Goal: Task Accomplishment & Management: Manage account settings

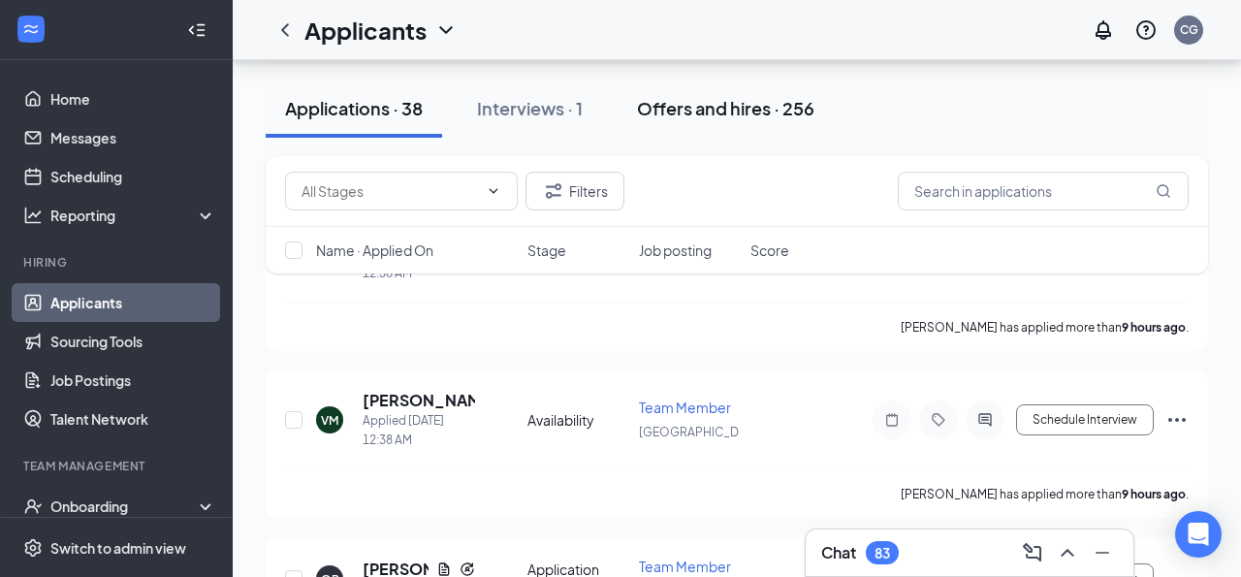
scroll to position [192, 0]
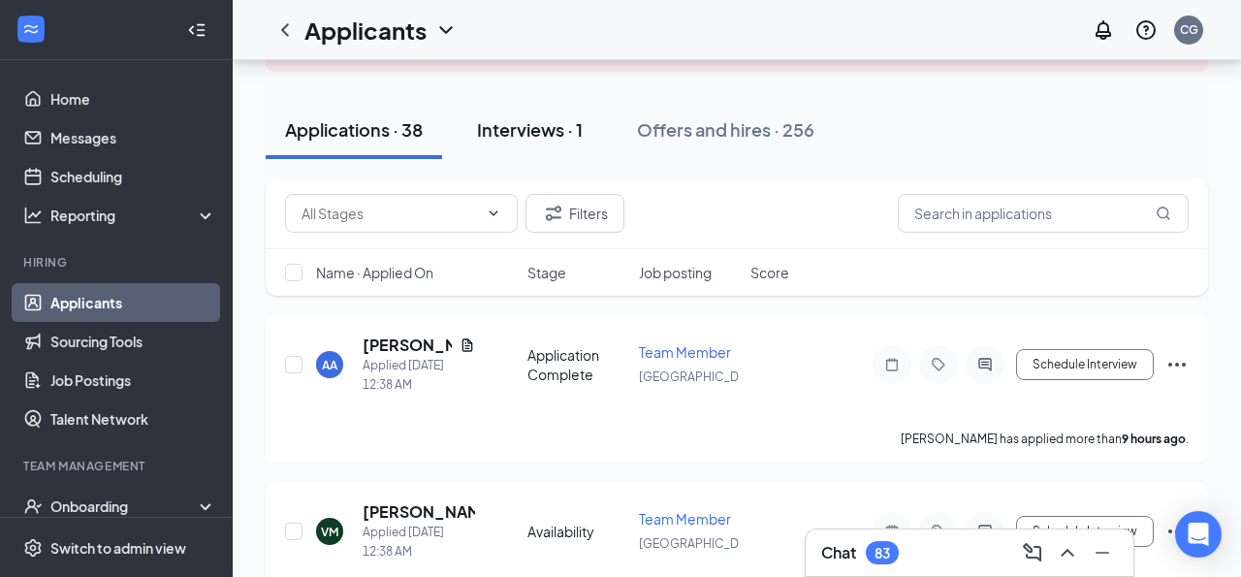
click at [531, 142] on div "Interviews · 1" at bounding box center [530, 129] width 106 height 24
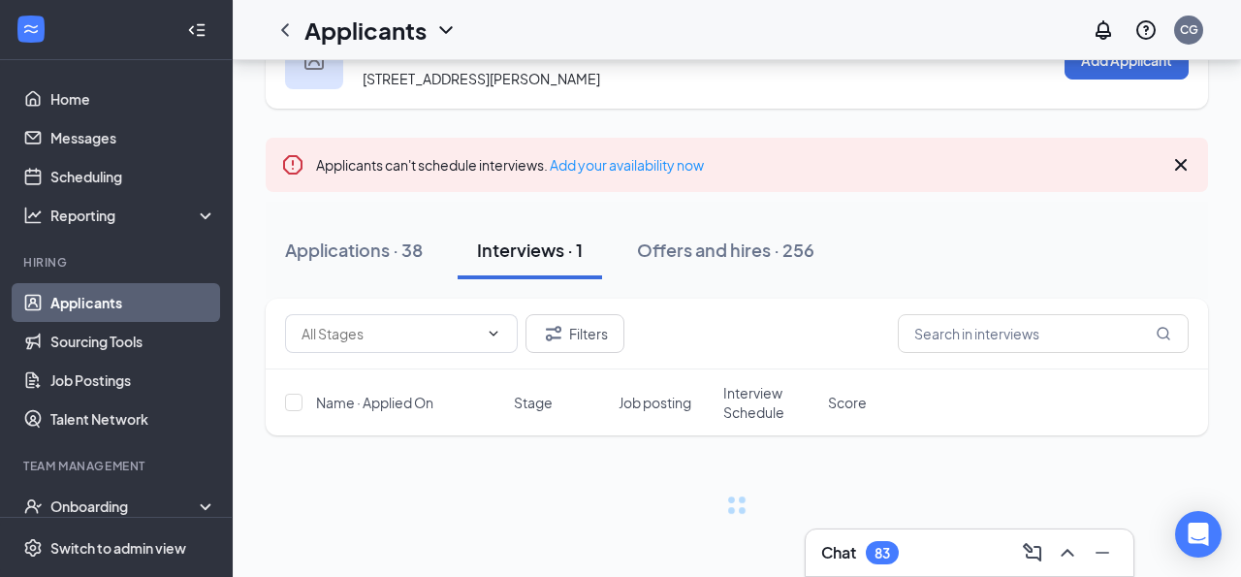
scroll to position [138, 0]
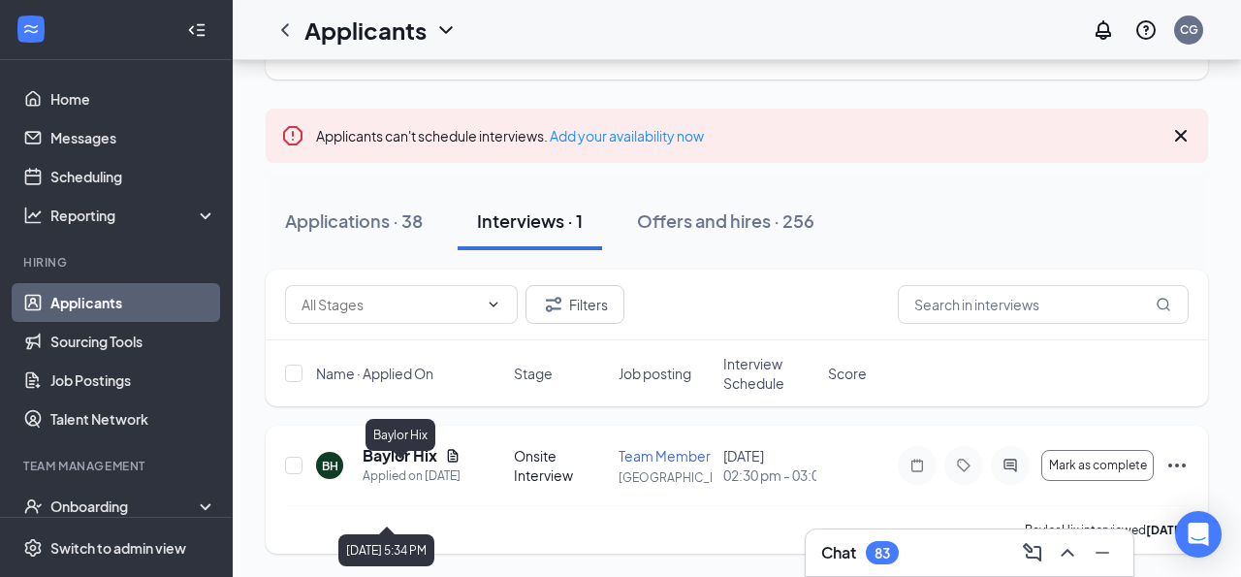
click at [415, 445] on h5 "Baylor Hix" at bounding box center [400, 455] width 75 height 21
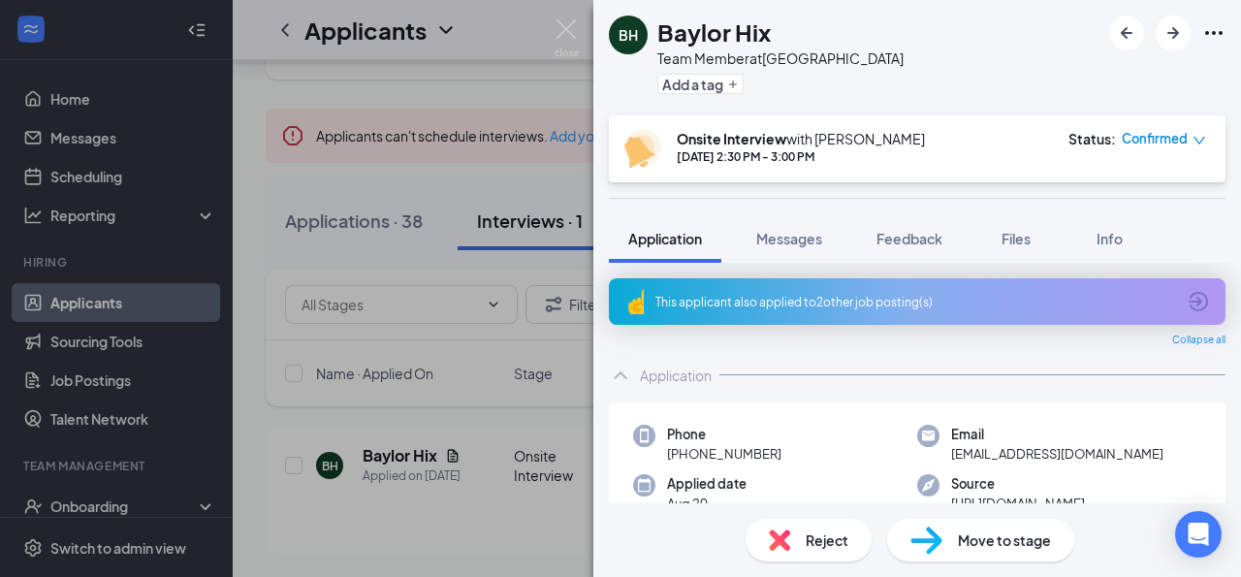
click at [956, 546] on div "Move to stage" at bounding box center [980, 540] width 187 height 43
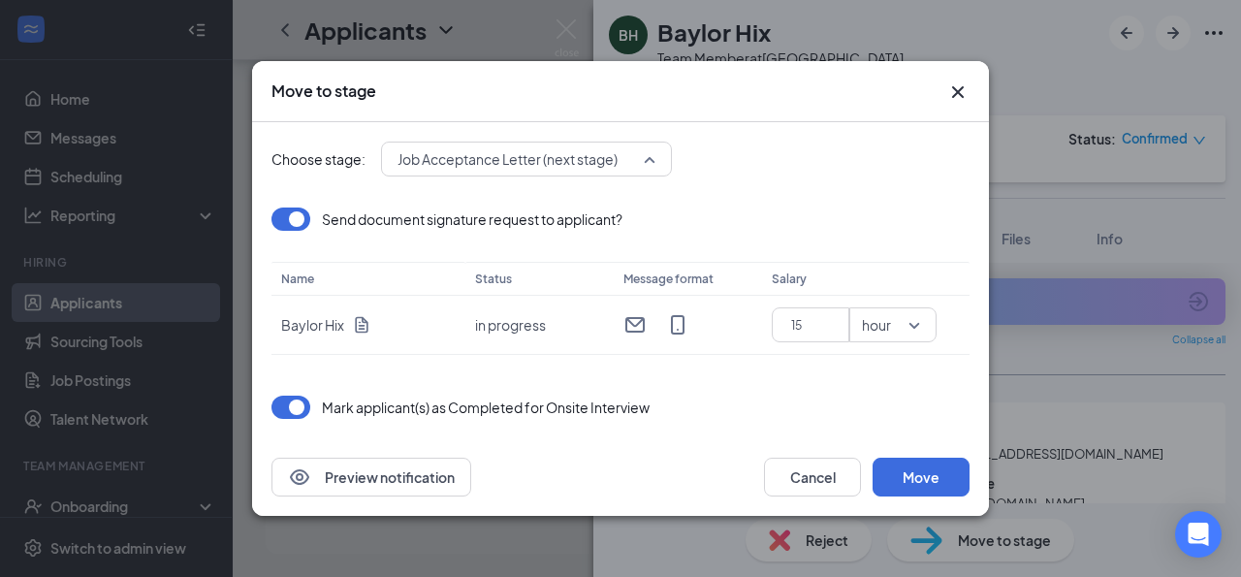
click at [593, 154] on span "Job Acceptance Letter (next stage)" at bounding box center [508, 158] width 220 height 29
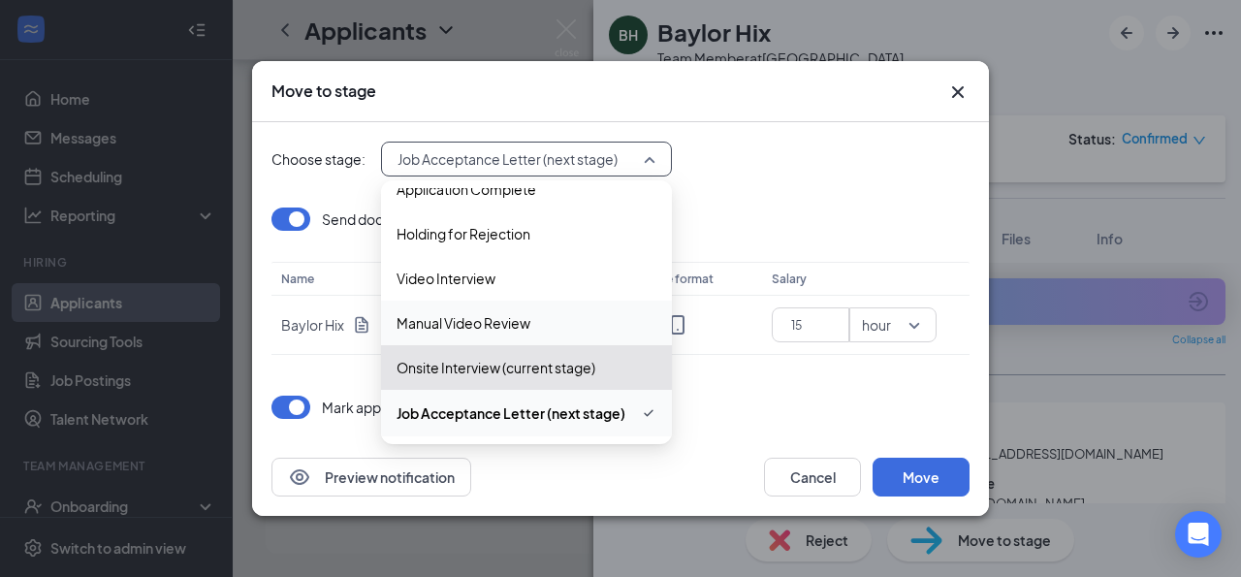
scroll to position [155, 0]
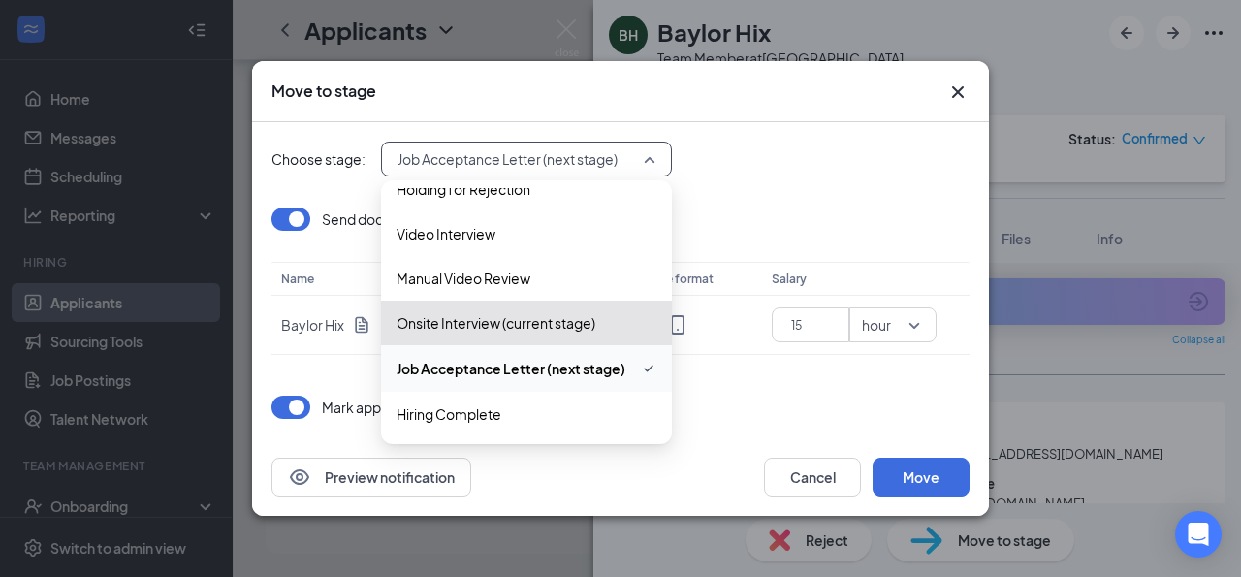
click at [554, 361] on span "Job Acceptance Letter (next stage)" at bounding box center [511, 368] width 229 height 21
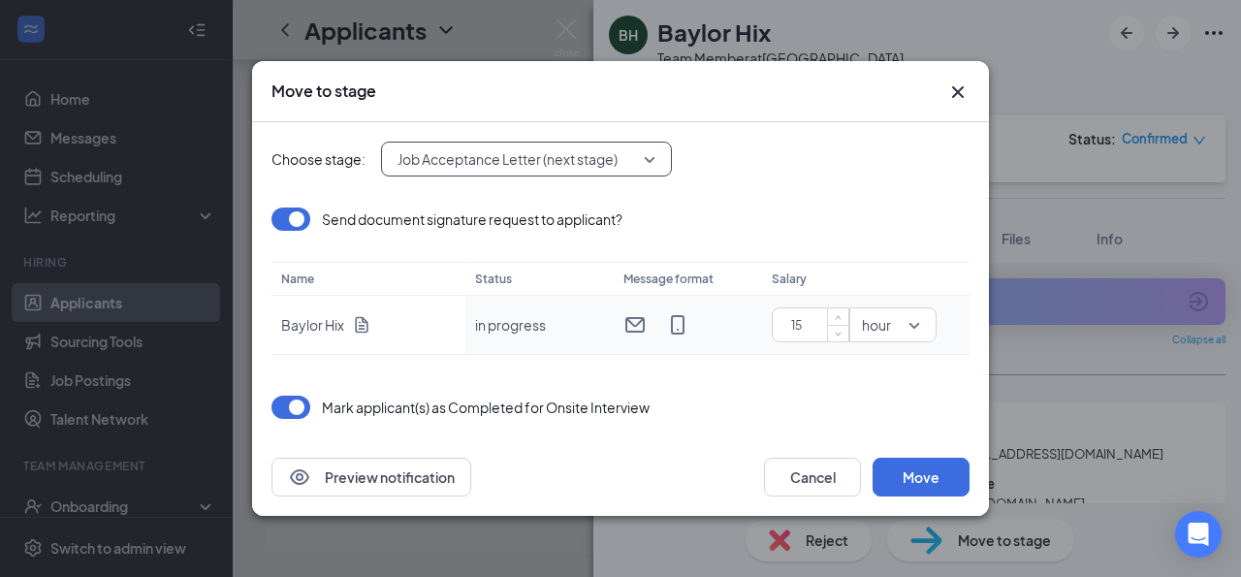
click at [809, 330] on input "15" at bounding box center [815, 324] width 68 height 29
click at [833, 331] on span "down" at bounding box center [839, 332] width 12 height 12
type input "11"
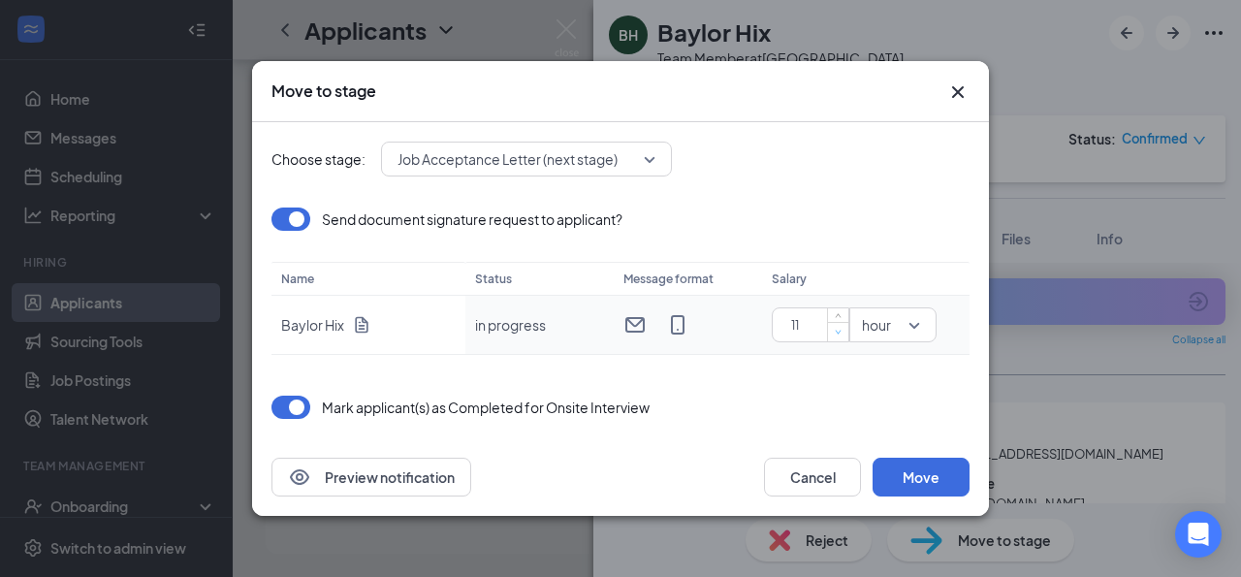
click at [833, 331] on span "down" at bounding box center [839, 332] width 12 height 12
click at [891, 223] on div "Send document signature request to applicant?" at bounding box center [621, 219] width 698 height 23
click at [416, 472] on button "Preview notification" at bounding box center [372, 477] width 200 height 39
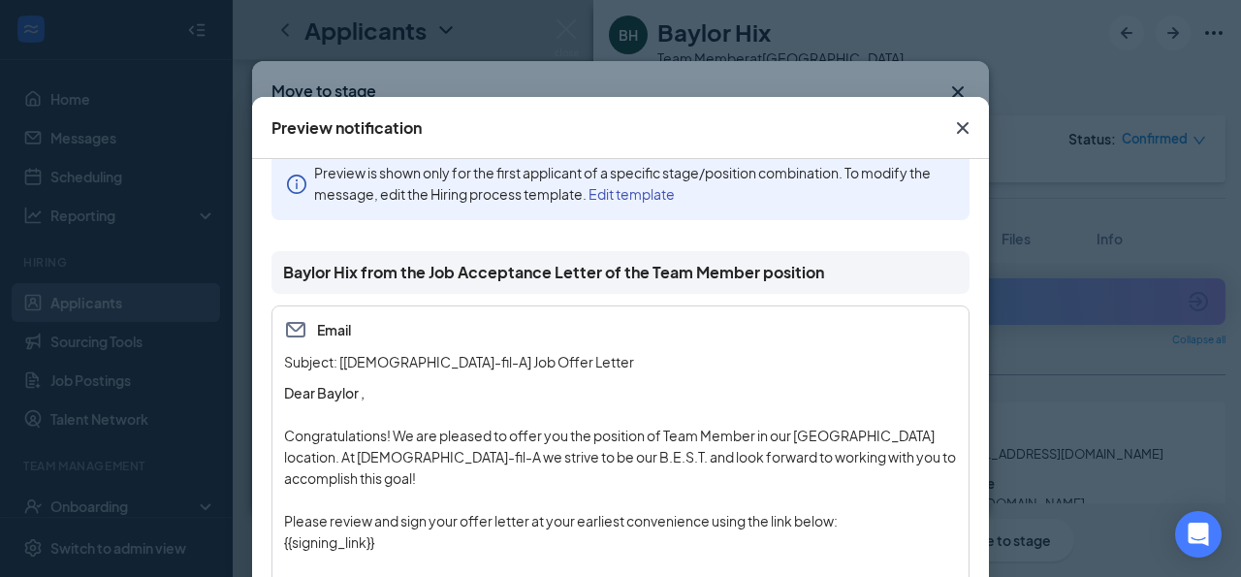
scroll to position [112, 0]
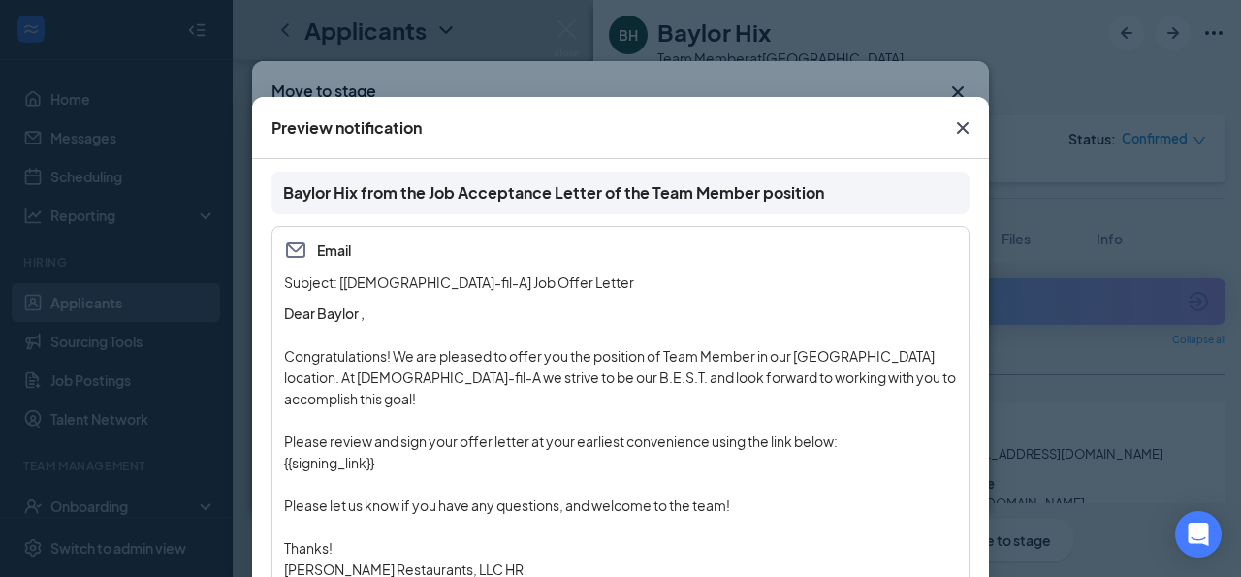
click at [962, 125] on icon "Cross" at bounding box center [963, 128] width 12 height 12
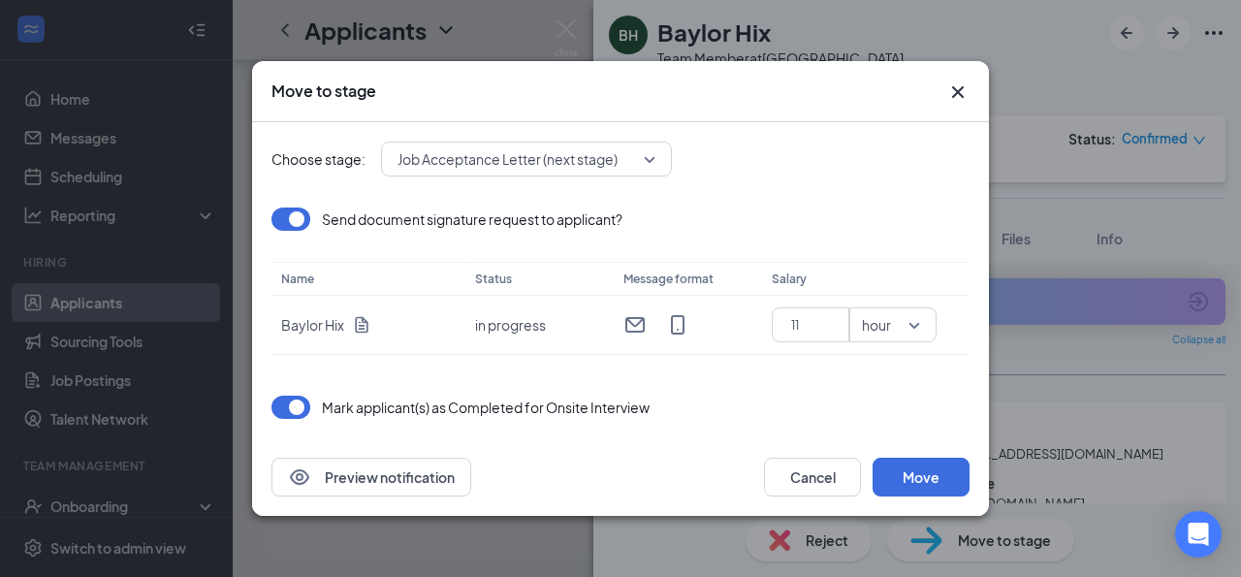
click at [789, 194] on div "Choose stage: Job Acceptance Letter (next stage) 3537607 3537610 3537608 Applic…" at bounding box center [621, 280] width 698 height 316
click at [899, 479] on button "Move" at bounding box center [921, 477] width 97 height 39
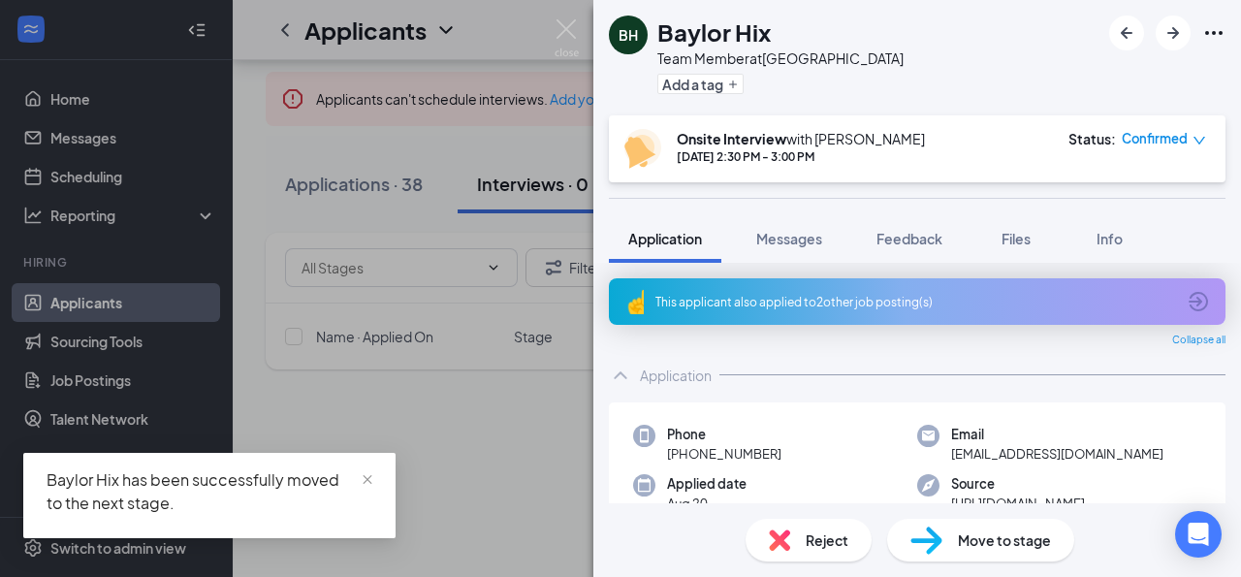
click at [574, 28] on img at bounding box center [567, 38] width 24 height 38
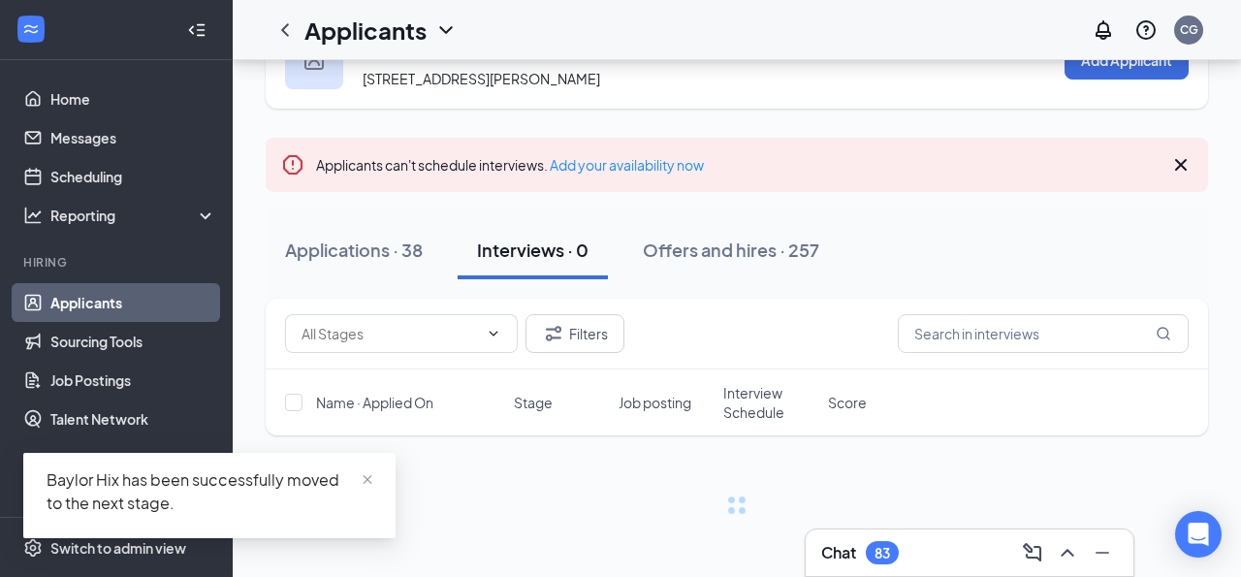
scroll to position [89, 0]
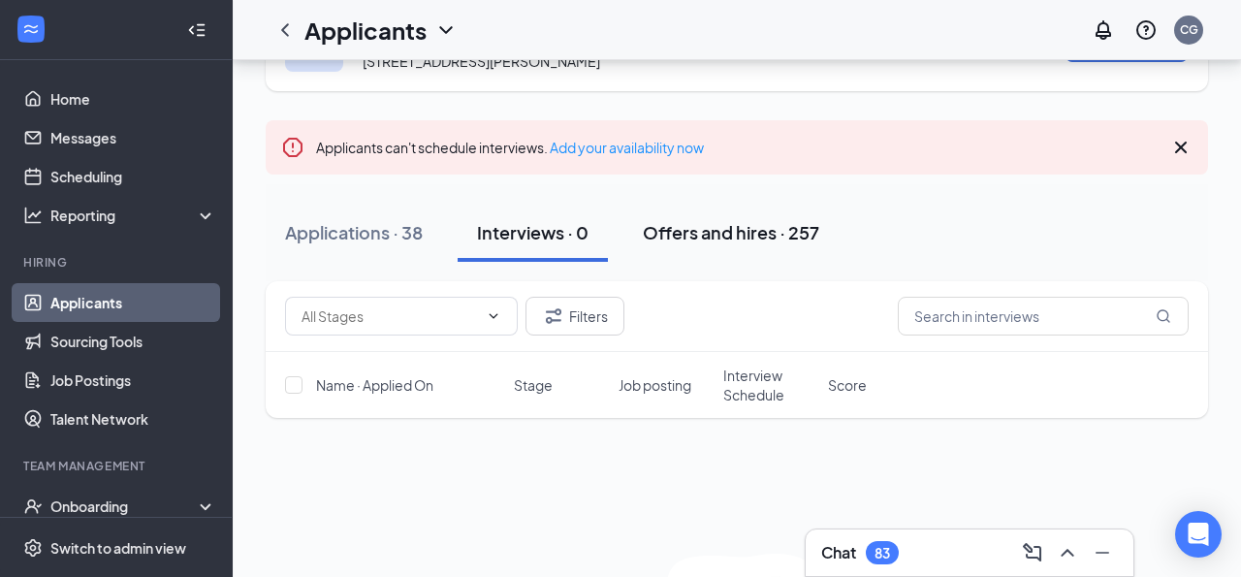
click at [651, 244] on div "Offers and hires · 257" at bounding box center [731, 232] width 176 height 24
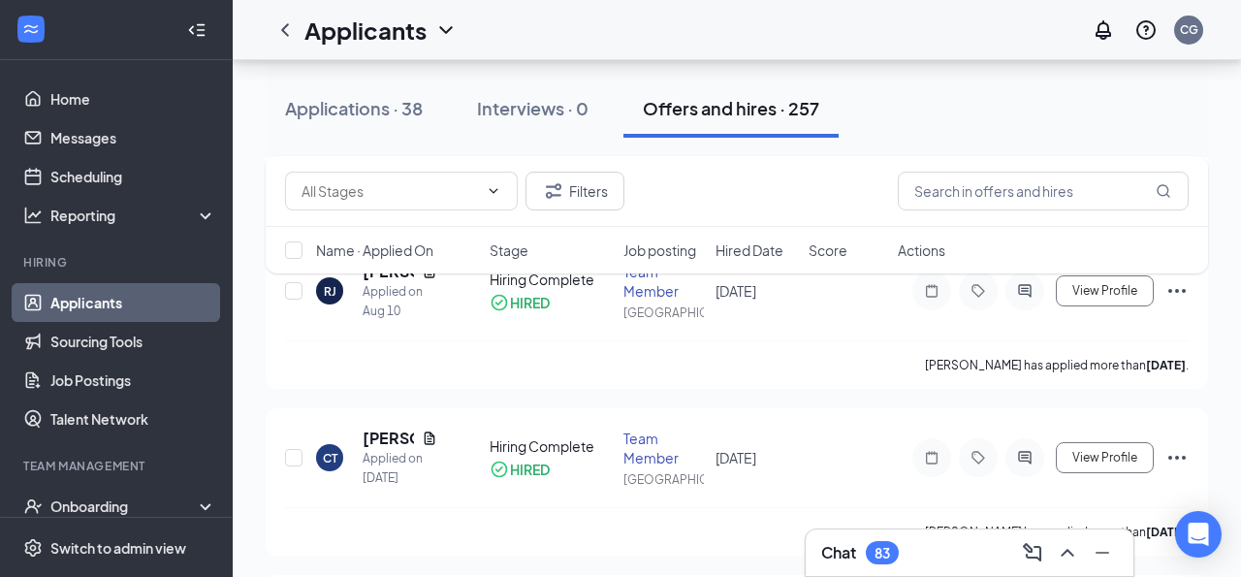
scroll to position [439, 0]
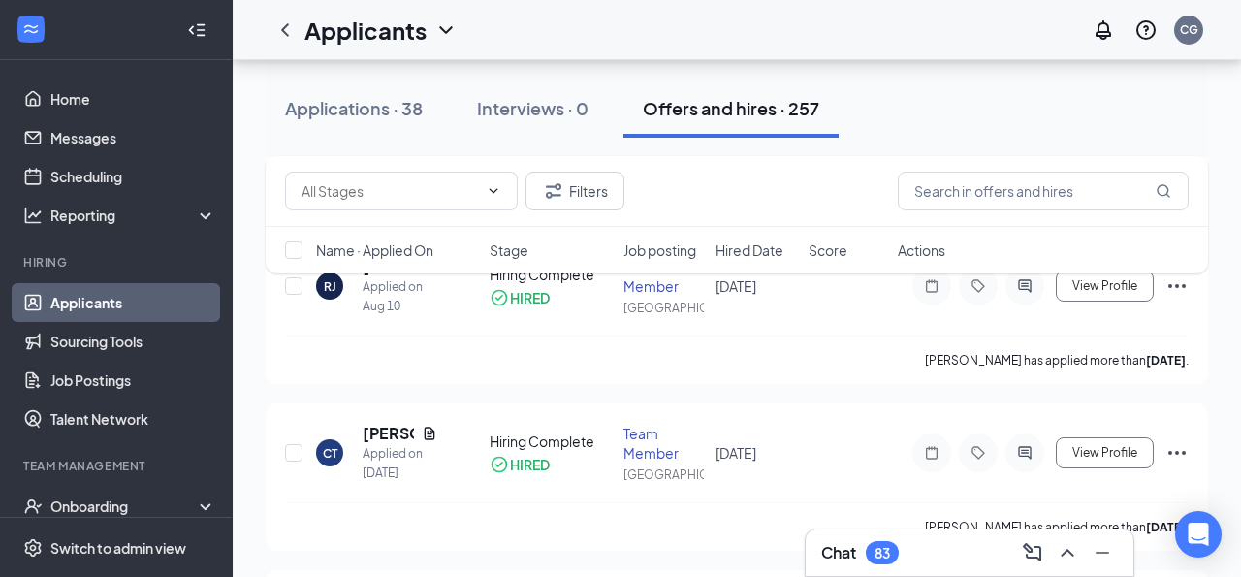
click at [368, 280] on div "Filters Name · Applied On Stage Job posting Hired Date Score Actions" at bounding box center [737, 224] width 943 height 137
click at [368, 288] on div "Filters Name · Applied On Stage Job posting Hired Date Score Actions" at bounding box center [737, 224] width 943 height 137
click at [378, 292] on div "Filters Name · Applied On Stage Job posting Hired Date Score Actions" at bounding box center [737, 224] width 943 height 137
click at [410, 299] on div "Applied on Aug 10" at bounding box center [400, 296] width 75 height 39
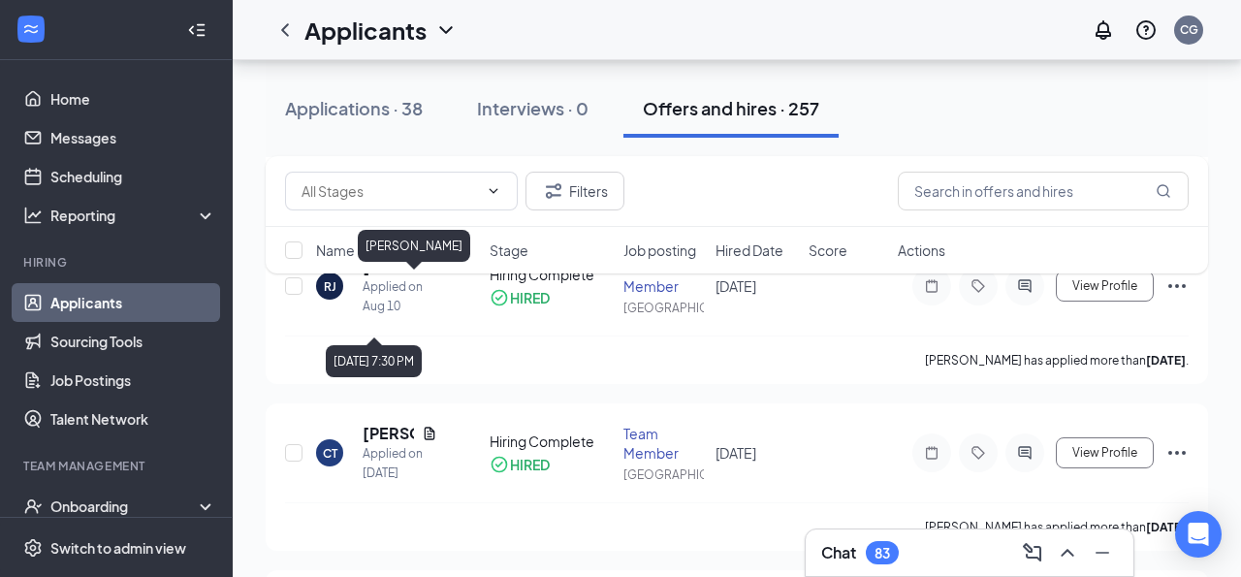
click at [366, 284] on div "Filters Name · Applied On Stage Job posting Hired Date Score Actions" at bounding box center [737, 224] width 943 height 137
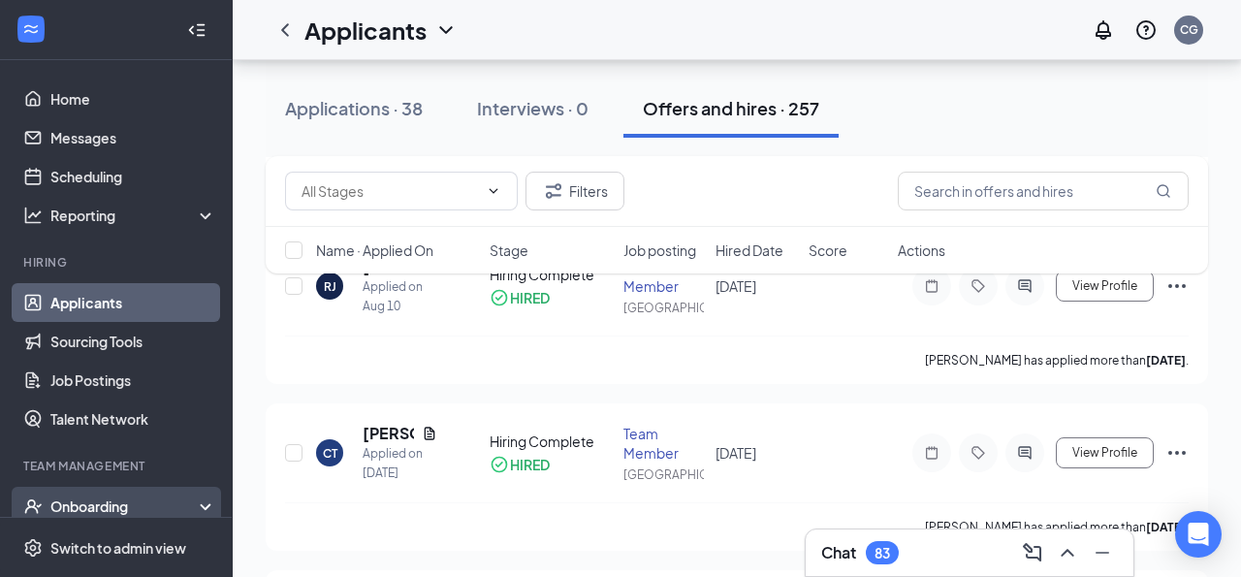
click at [138, 495] on div "Onboarding" at bounding box center [116, 506] width 233 height 39
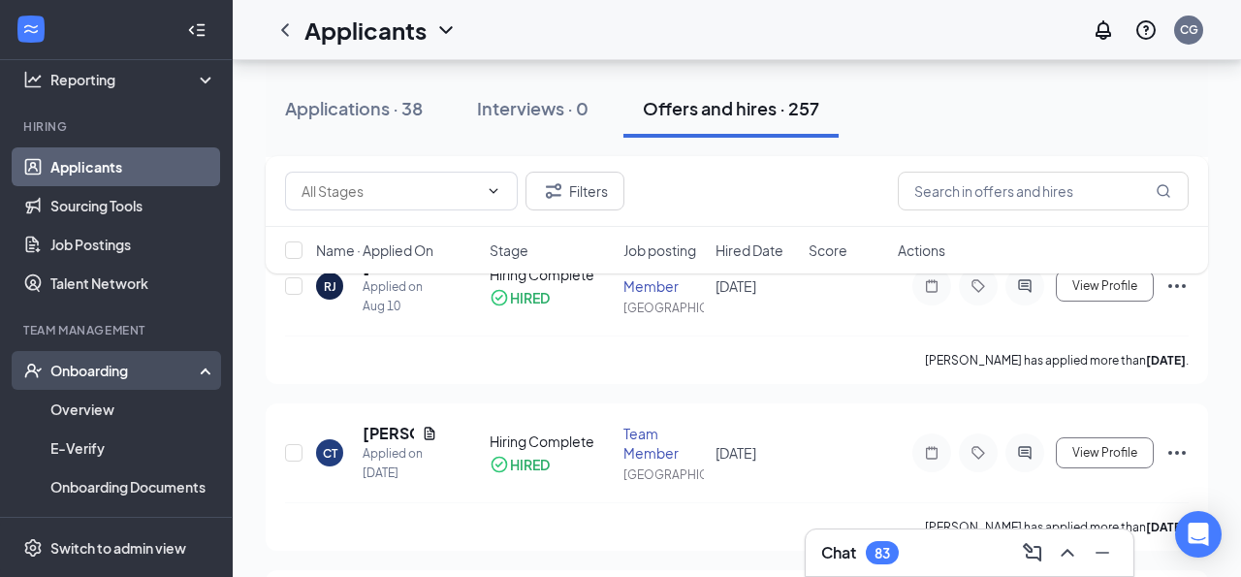
scroll to position [176, 0]
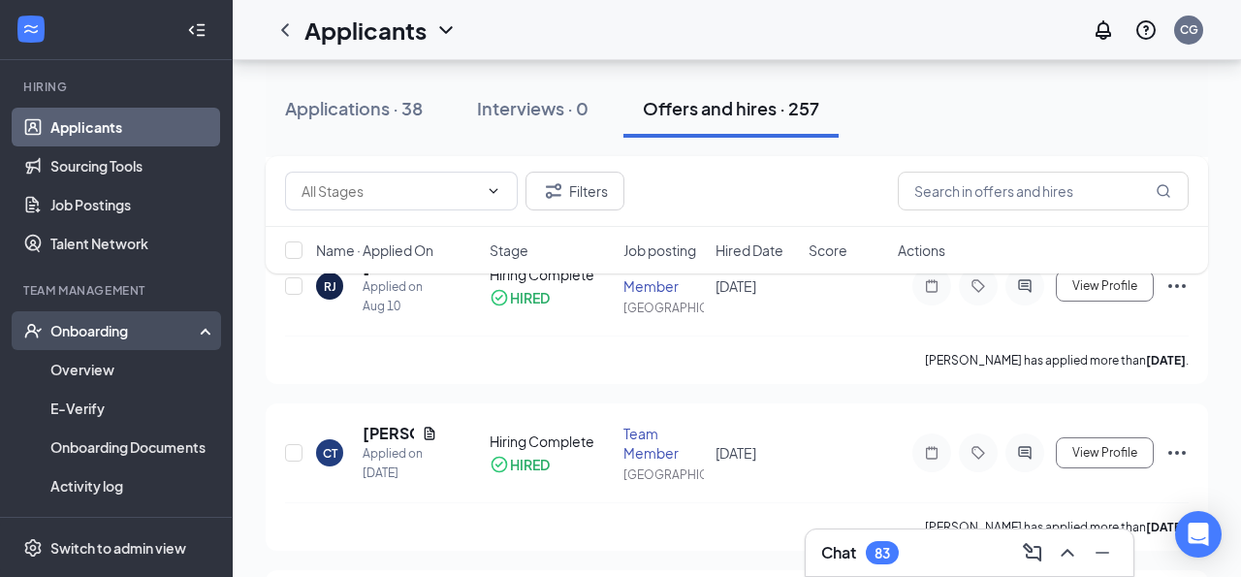
click at [100, 341] on div "Onboarding" at bounding box center [116, 330] width 233 height 39
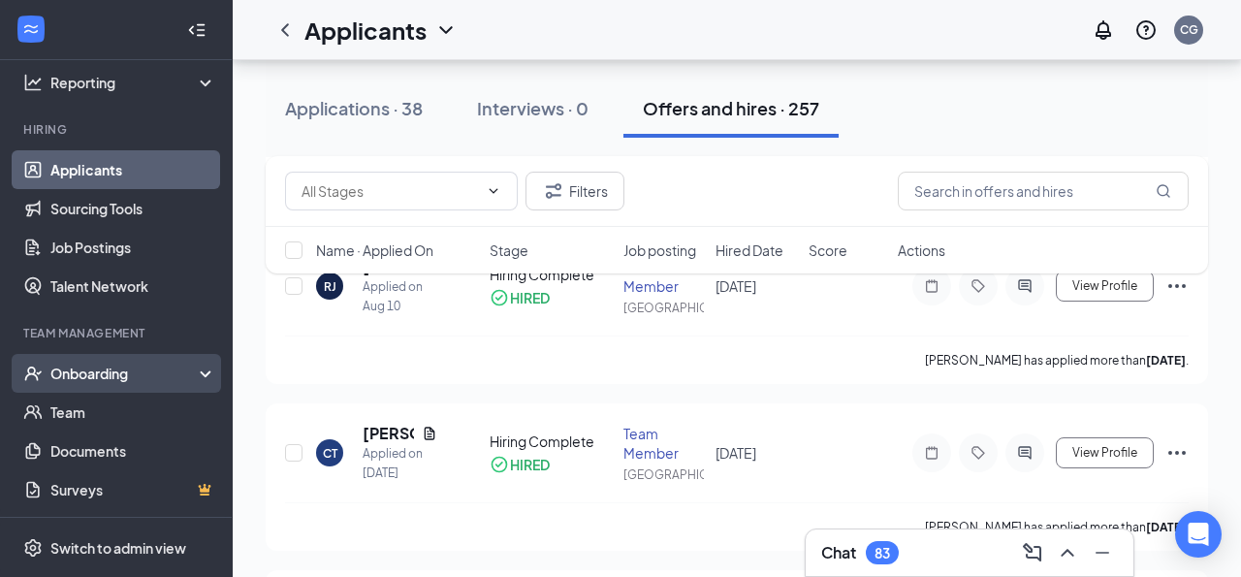
scroll to position [133, 0]
click at [99, 374] on div "Onboarding" at bounding box center [124, 373] width 149 height 19
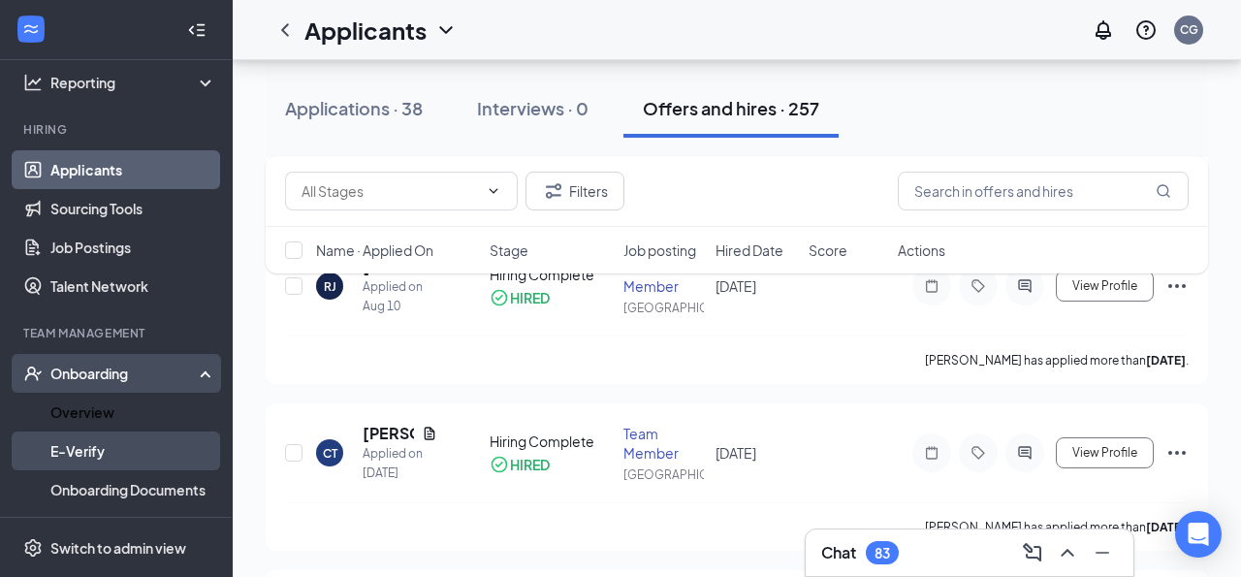
scroll to position [176, 0]
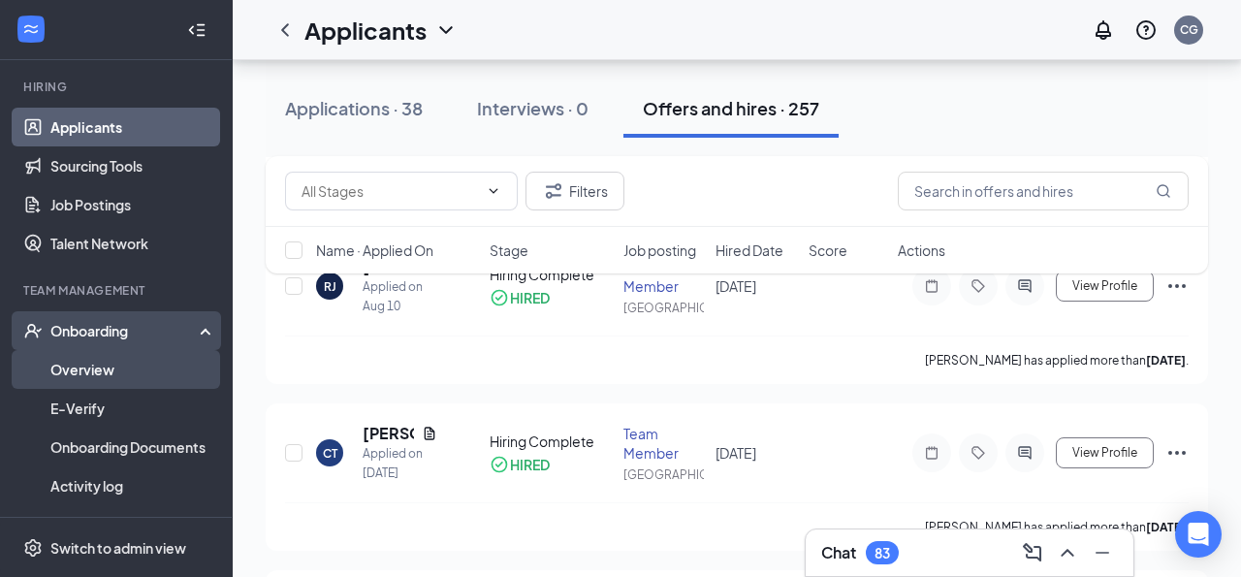
click at [99, 368] on link "Overview" at bounding box center [133, 369] width 166 height 39
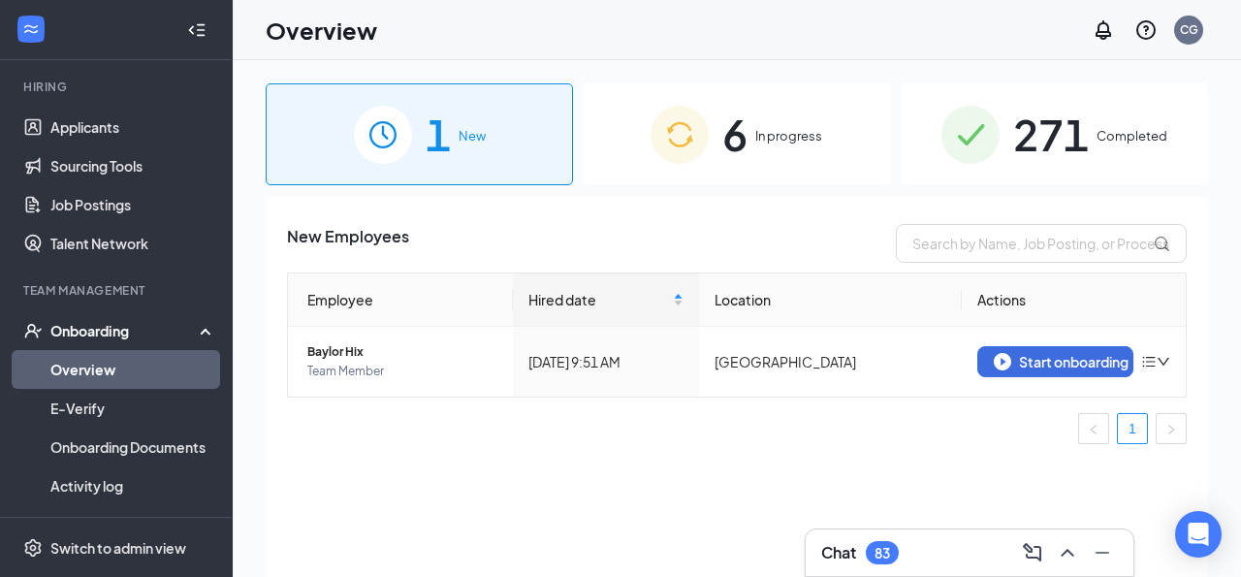
click at [671, 162] on img at bounding box center [680, 135] width 58 height 58
